Goal: Task Accomplishment & Management: Use online tool/utility

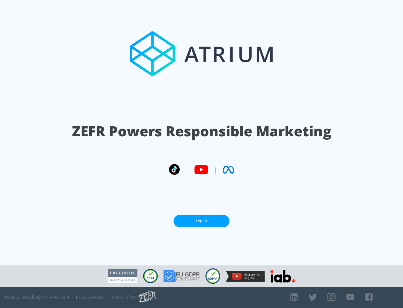
click at [201, 221] on link "Log In" at bounding box center [201, 221] width 56 height 13
